Goal: Transaction & Acquisition: Download file/media

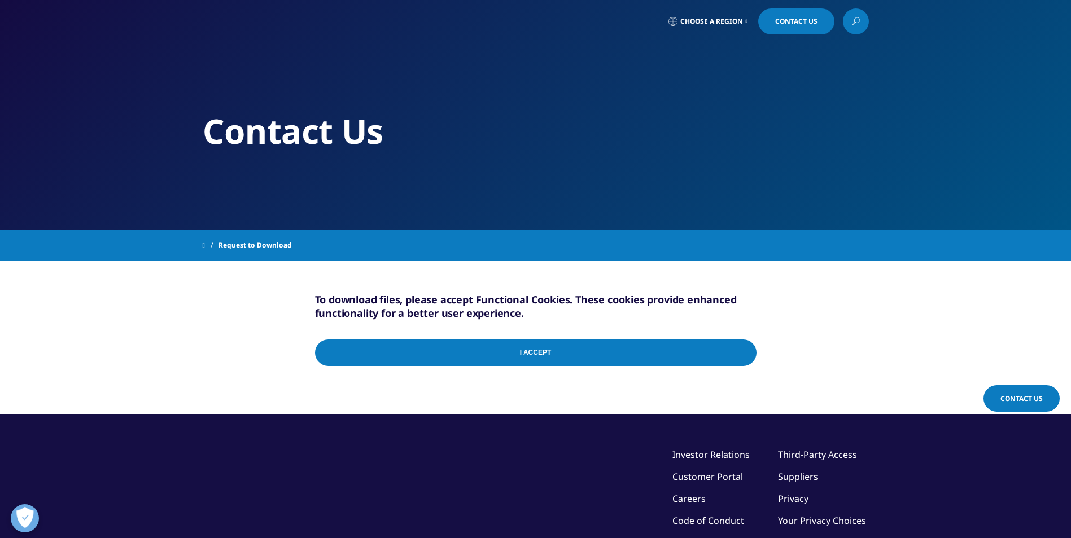
click at [660, 348] on input "I Accept" at bounding box center [535, 353] width 441 height 27
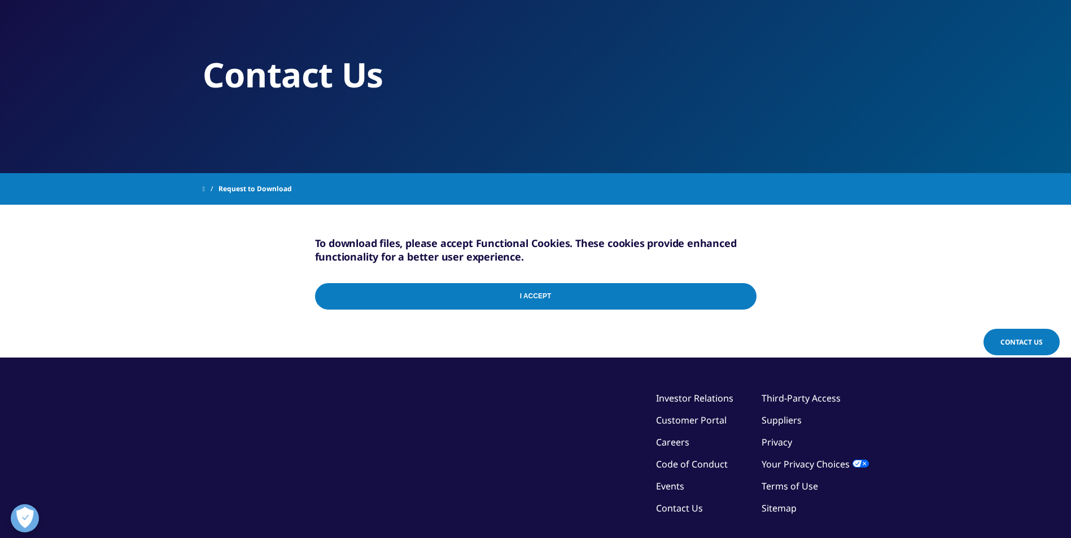
click at [650, 301] on input "I Accept" at bounding box center [535, 296] width 441 height 27
